Goal: Share content

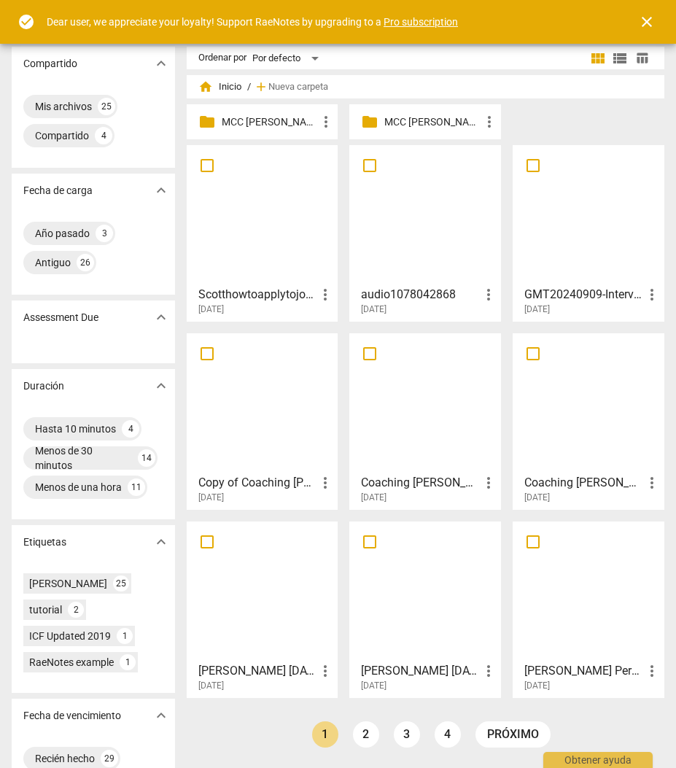
click at [549, 299] on h3 "GMT20240909-InterviewScott" at bounding box center [584, 295] width 119 height 18
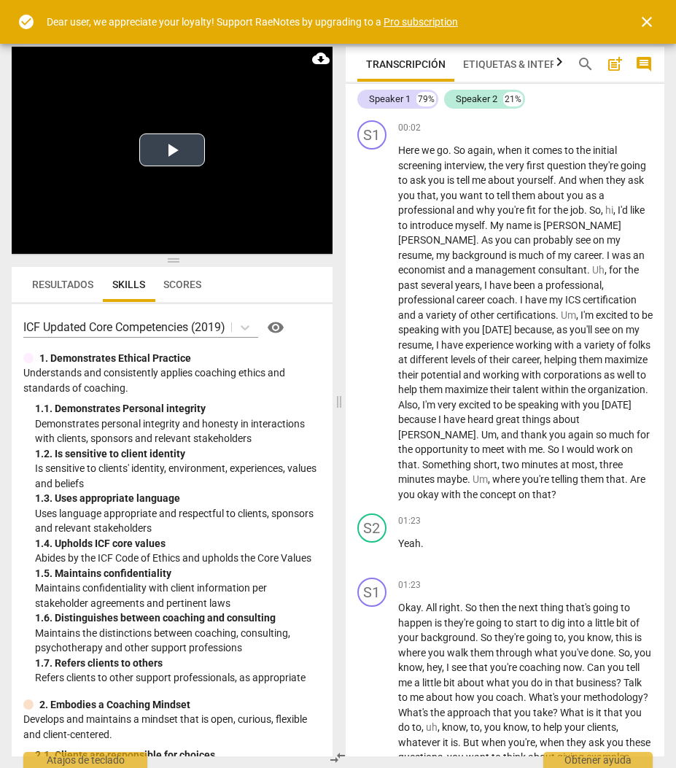
click at [169, 154] on button "Play Video" at bounding box center [172, 150] width 66 height 33
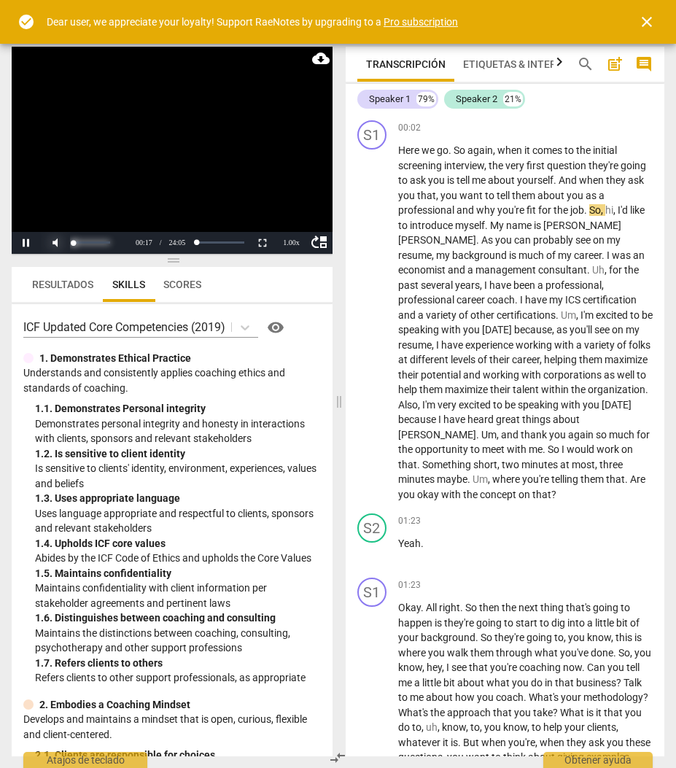
drag, startPoint x: 110, startPoint y: 243, endPoint x: 64, endPoint y: 242, distance: 46.0
click at [64, 242] on div at bounding box center [85, 243] width 88 height 22
click at [25, 240] on button "Pause" at bounding box center [26, 243] width 29 height 22
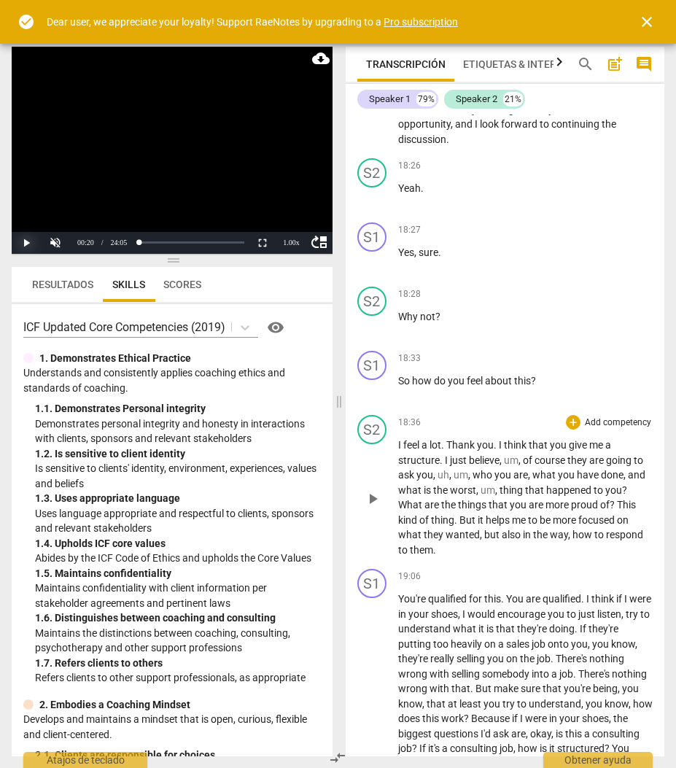
scroll to position [6133, 0]
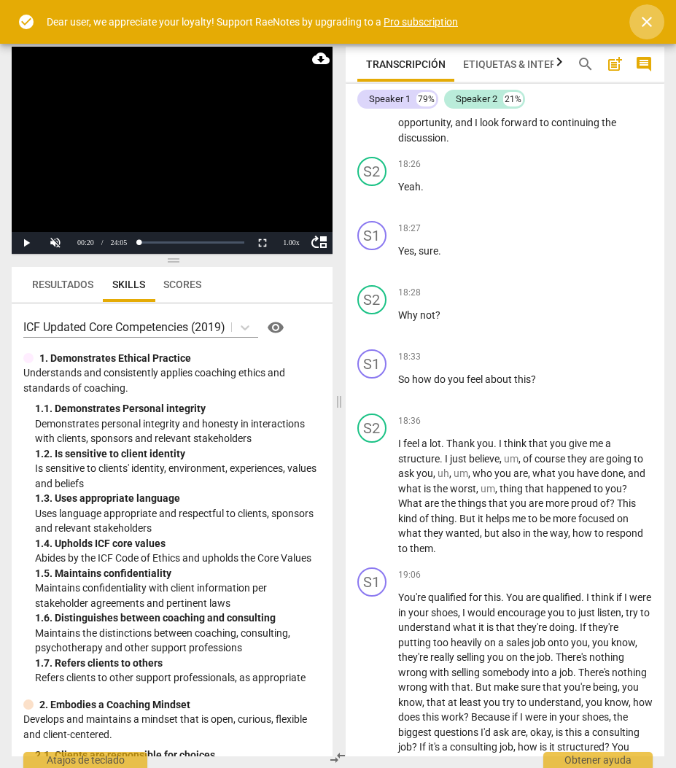
click at [646, 23] on span "close" at bounding box center [647, 22] width 18 height 18
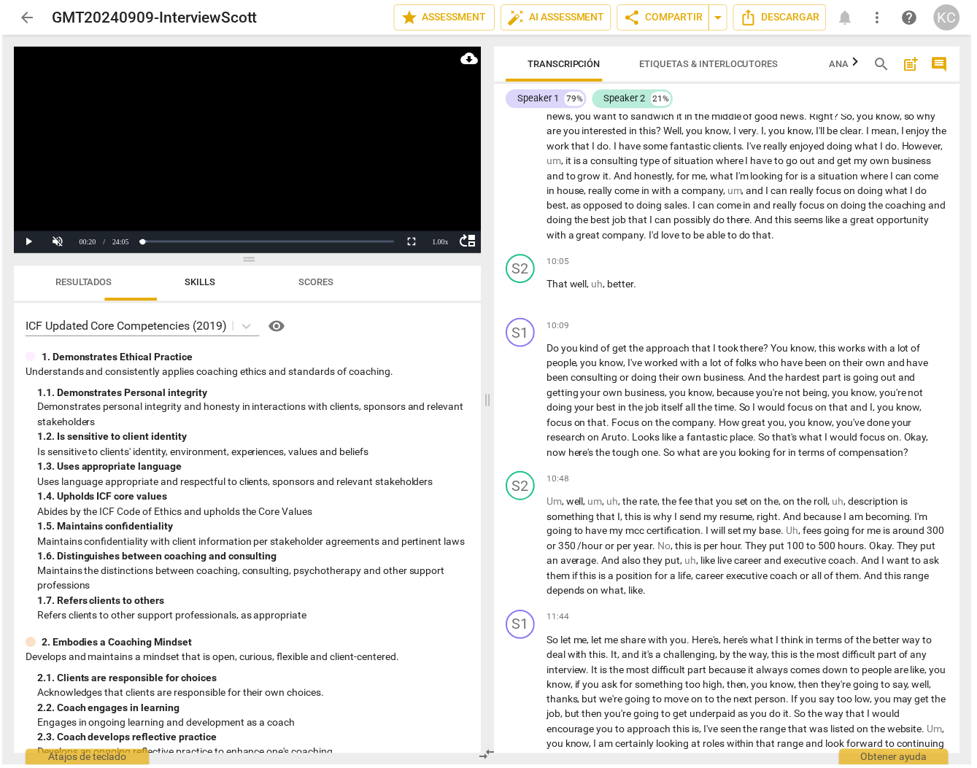
scroll to position [1925, 0]
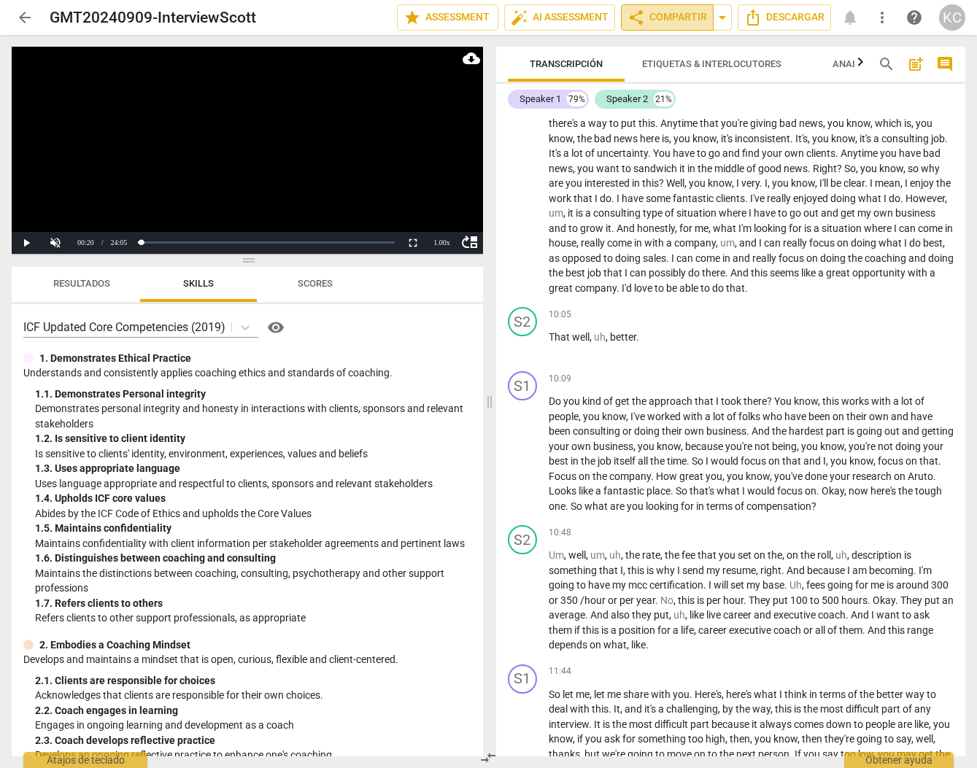
click at [663, 21] on span "share Compartir" at bounding box center [667, 18] width 80 height 18
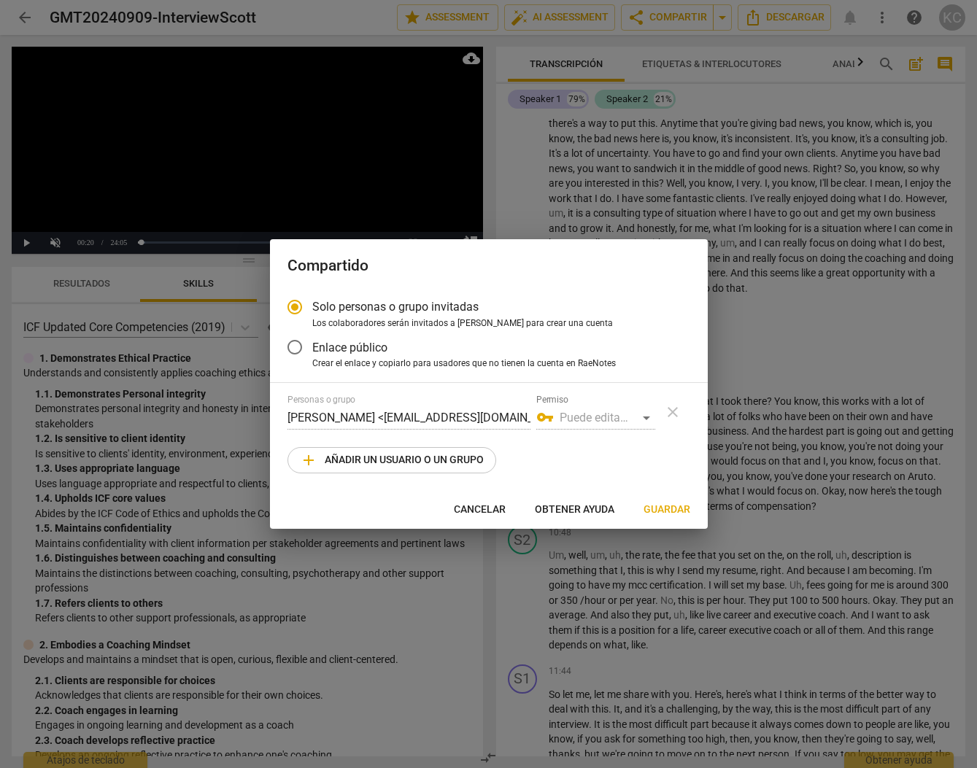
click at [310, 460] on span "add" at bounding box center [309, 461] width 18 height 18
radio input "false"
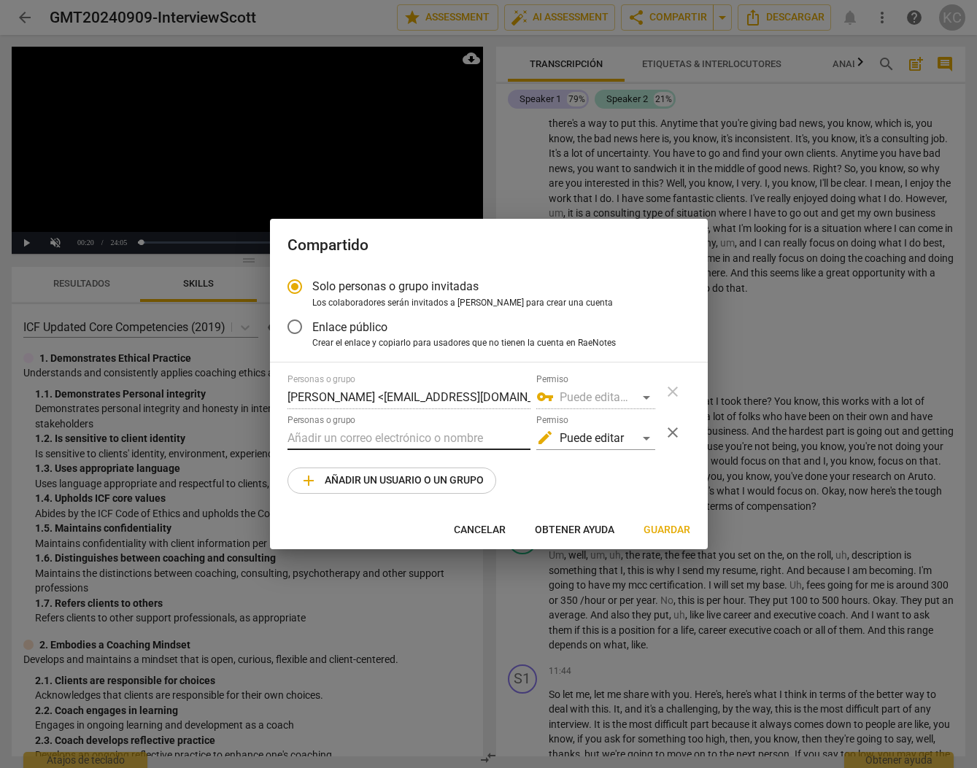
click at [333, 437] on input "text" at bounding box center [408, 438] width 243 height 23
type input "[EMAIL_ADDRESS][DOMAIN_NAME]"
click at [612, 490] on div "Personas o grupo [PERSON_NAME] <[EMAIL_ADDRESS][DOMAIN_NAME]> Permiso vpn_key P…" at bounding box center [488, 434] width 403 height 120
click at [662, 528] on span "Guardar" at bounding box center [667, 530] width 47 height 15
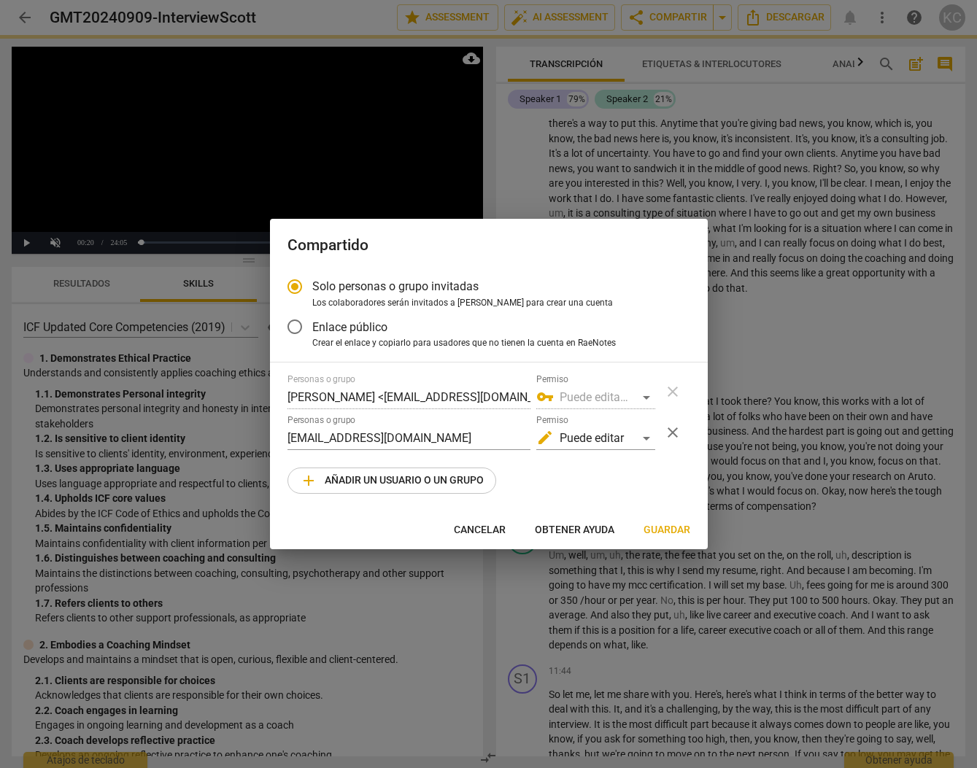
radio input "false"
